Goal: Navigation & Orientation: Find specific page/section

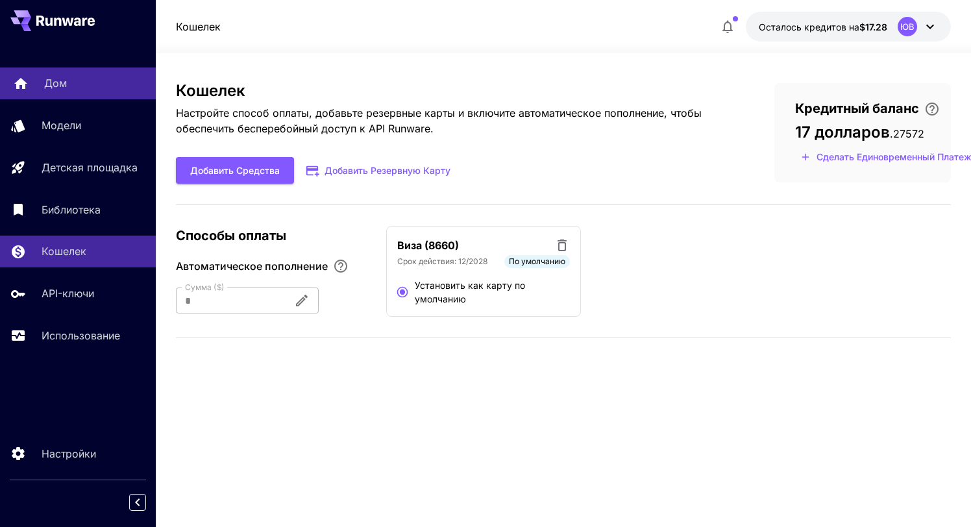
click at [59, 93] on link "Дом" at bounding box center [78, 84] width 156 height 32
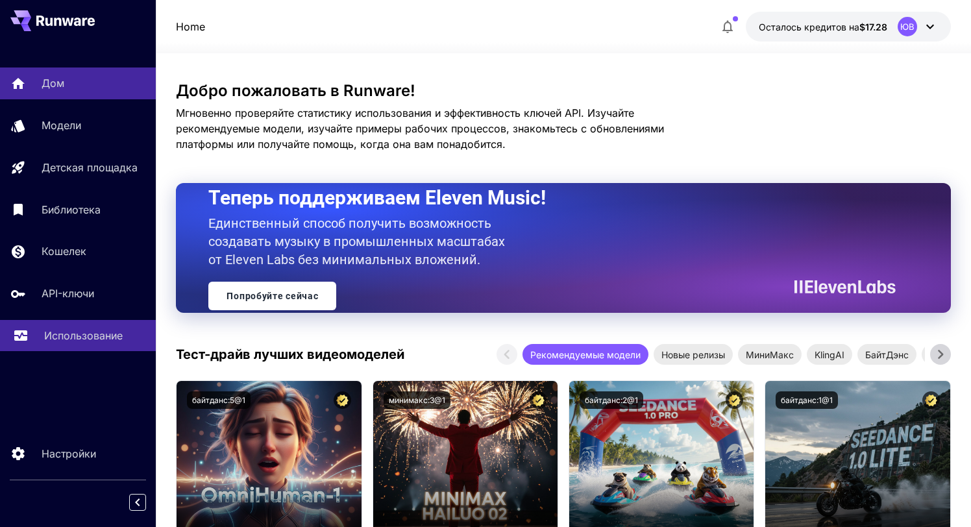
click at [64, 337] on font "Использование" at bounding box center [83, 335] width 79 height 13
